Goal: Information Seeking & Learning: Learn about a topic

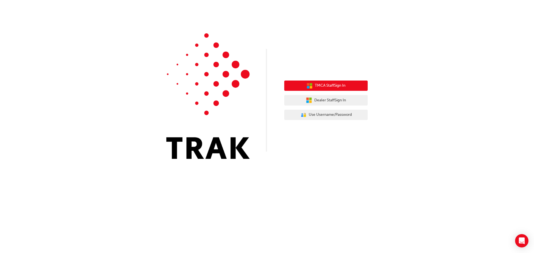
click at [344, 85] on span "TMCA Staff Sign In" at bounding box center [330, 86] width 31 height 6
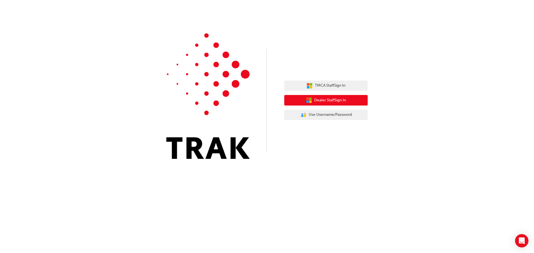
click at [328, 99] on span "Dealer Staff Sign In" at bounding box center [330, 100] width 32 height 6
click at [324, 103] on span "Dealer Staff Sign In" at bounding box center [330, 100] width 32 height 6
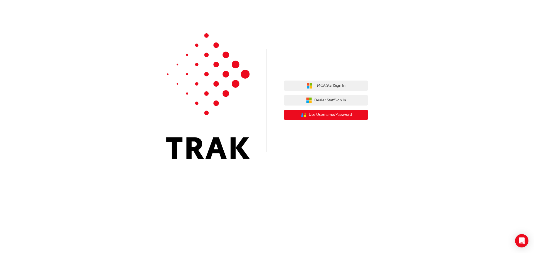
click at [326, 118] on span "Use Username/Password" at bounding box center [330, 115] width 43 height 6
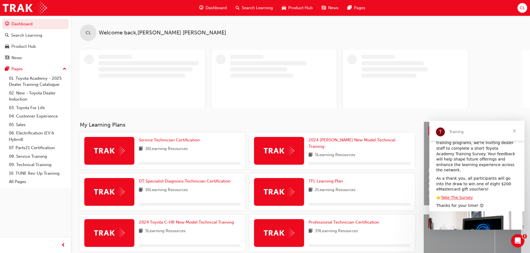
scroll to position [59, 0]
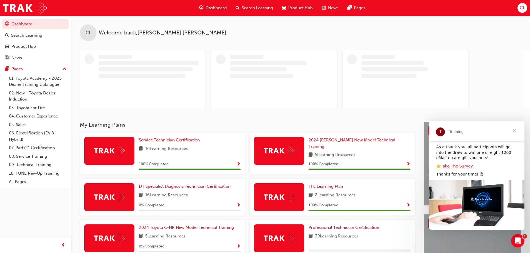
click at [513, 130] on span "Close" at bounding box center [514, 131] width 20 height 20
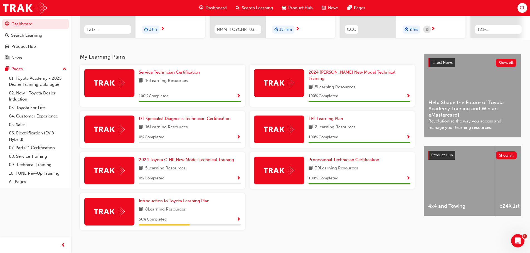
scroll to position [89, 0]
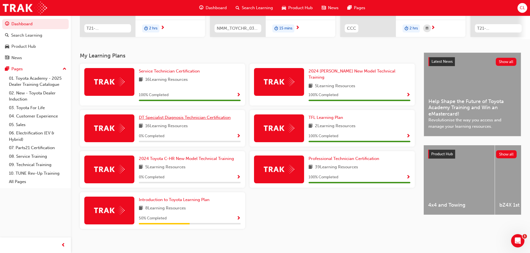
click at [181, 116] on span "DT Specialist Diagnosis Technician Certification" at bounding box center [185, 117] width 92 height 5
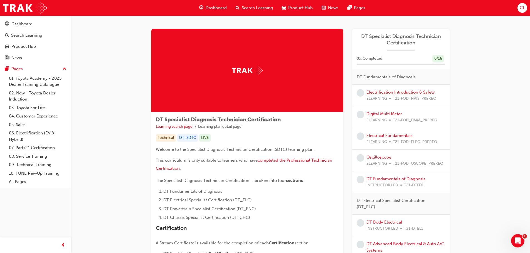
click at [386, 90] on link "Electrification Introduction & Safety" at bounding box center [400, 92] width 68 height 5
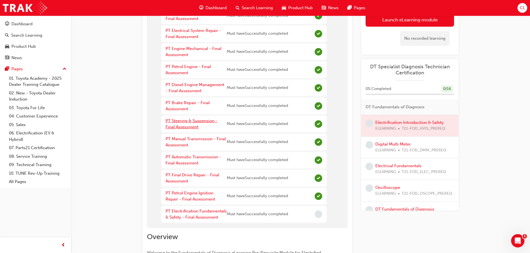
scroll to position [83, 0]
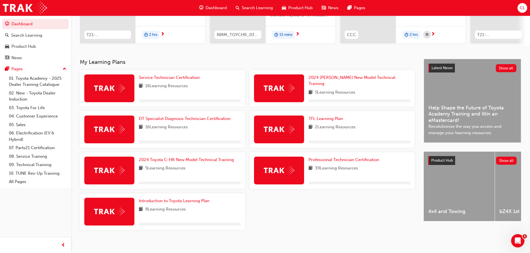
scroll to position [83, 0]
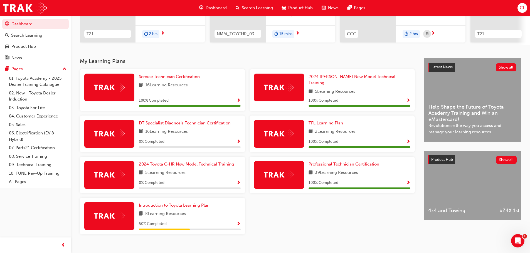
click at [180, 203] on span "Introduction to Toyota Learning Plan" at bounding box center [174, 205] width 71 height 5
